Goal: Task Accomplishment & Management: Manage account settings

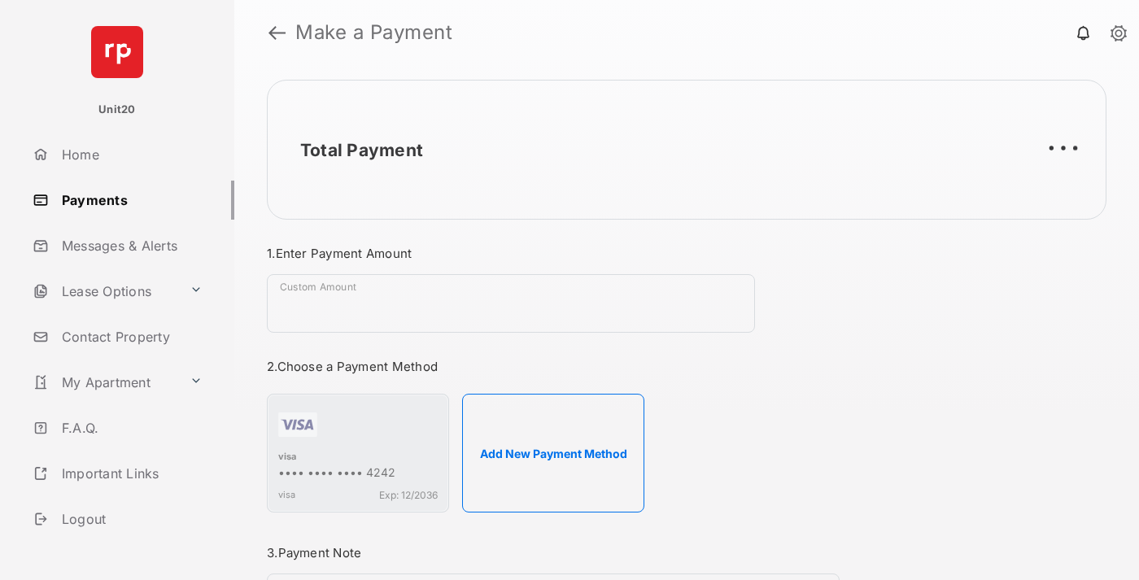
click at [127, 199] on link "Payments" at bounding box center [130, 200] width 208 height 39
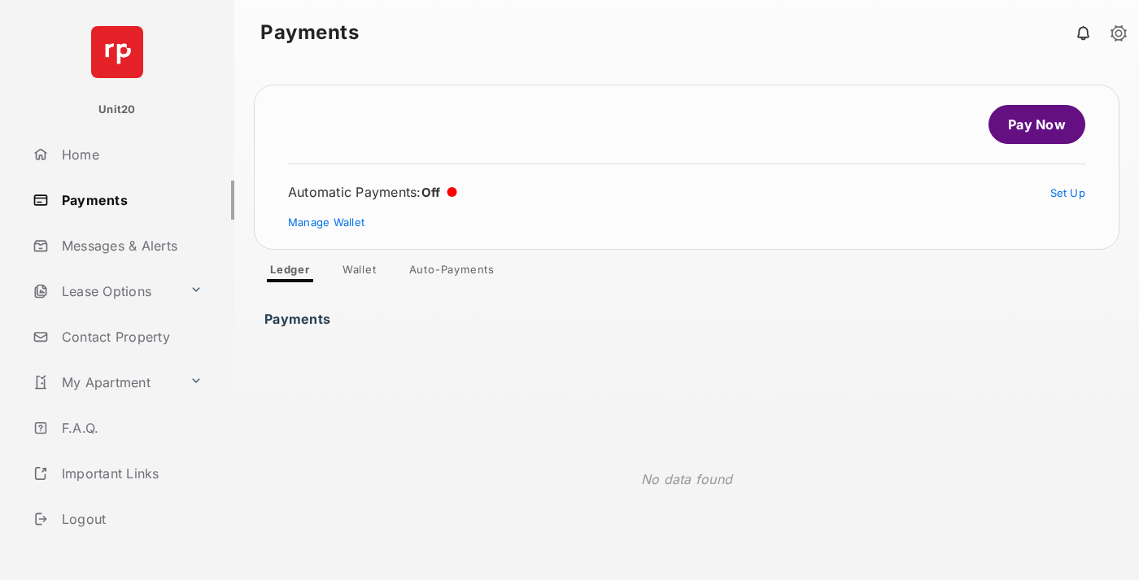
click at [452, 272] on link "Auto-Payments" at bounding box center [451, 273] width 111 height 20
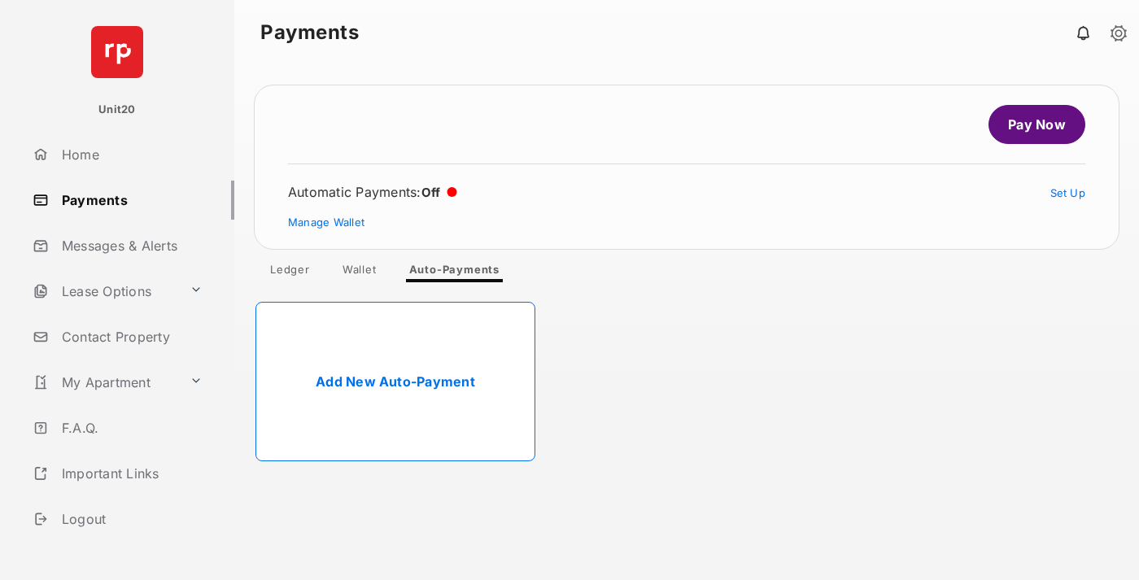
click at [395, 381] on link "Add New Auto-Payment" at bounding box center [395, 381] width 280 height 159
